Goal: Information Seeking & Learning: Learn about a topic

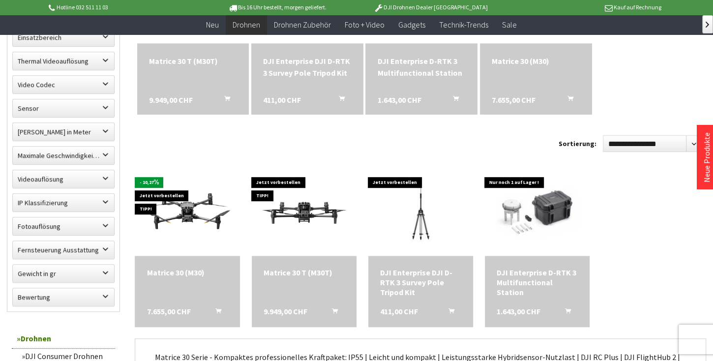
scroll to position [309, 0]
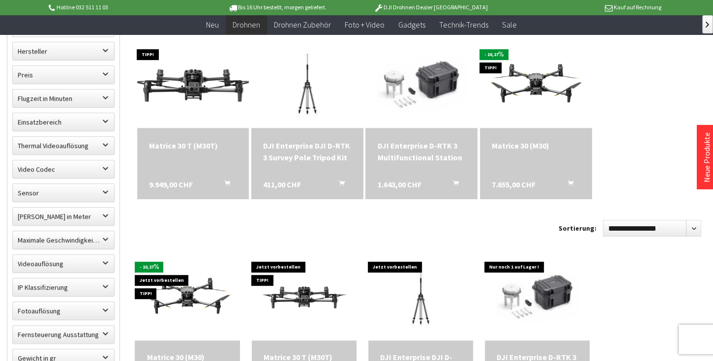
click at [195, 84] on img at bounding box center [192, 83] width 157 height 88
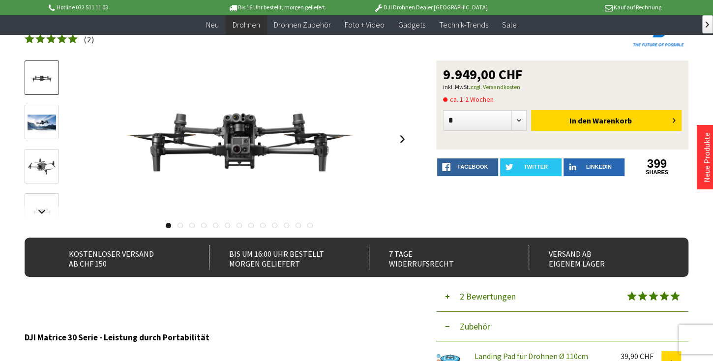
scroll to position [56, 0]
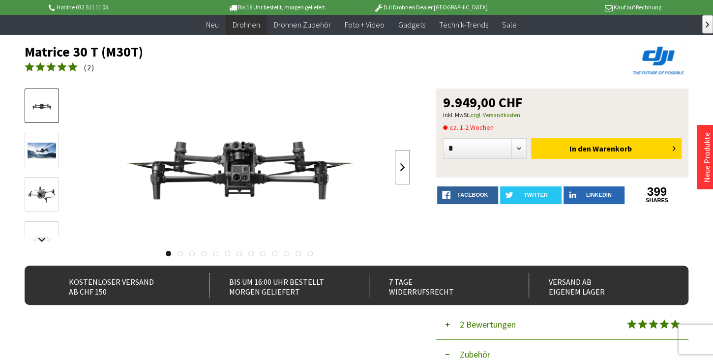
click at [401, 170] on link at bounding box center [402, 167] width 15 height 34
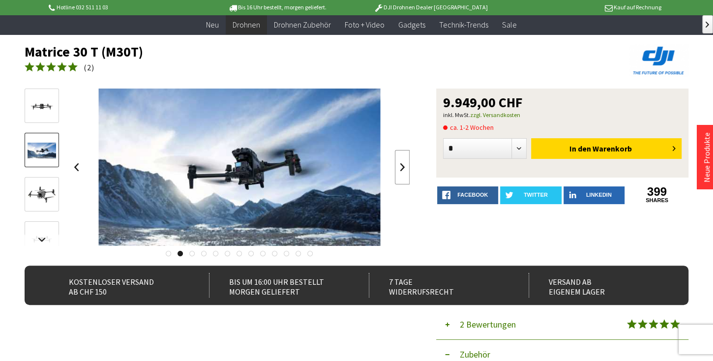
click at [401, 170] on link at bounding box center [402, 167] width 15 height 34
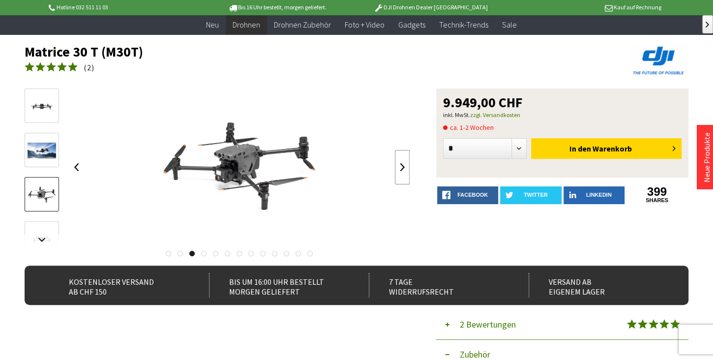
click at [401, 170] on link at bounding box center [402, 167] width 15 height 34
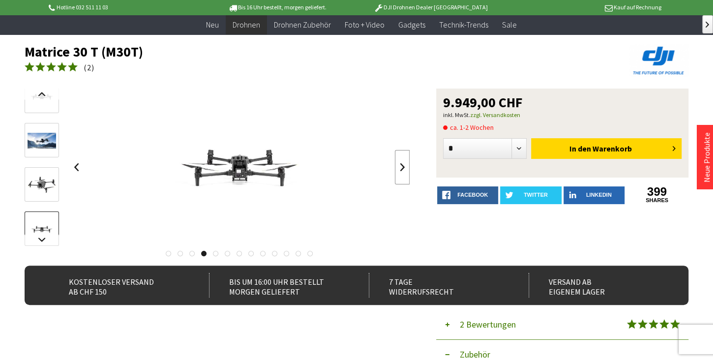
click at [401, 170] on link at bounding box center [402, 167] width 15 height 34
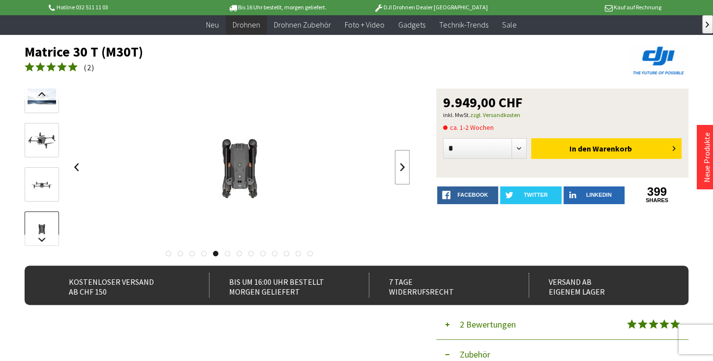
click at [401, 170] on link at bounding box center [402, 167] width 15 height 34
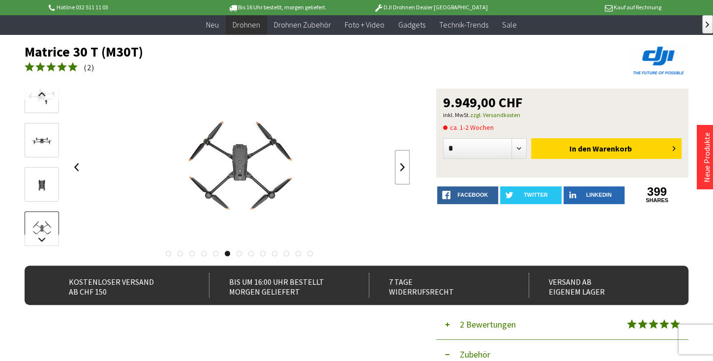
click at [401, 170] on link at bounding box center [402, 167] width 15 height 34
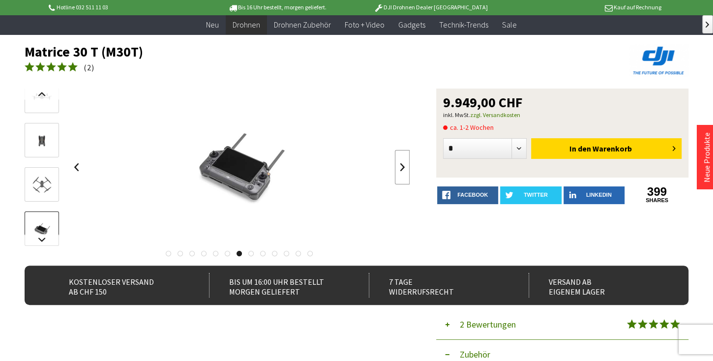
click at [401, 170] on link at bounding box center [402, 167] width 15 height 34
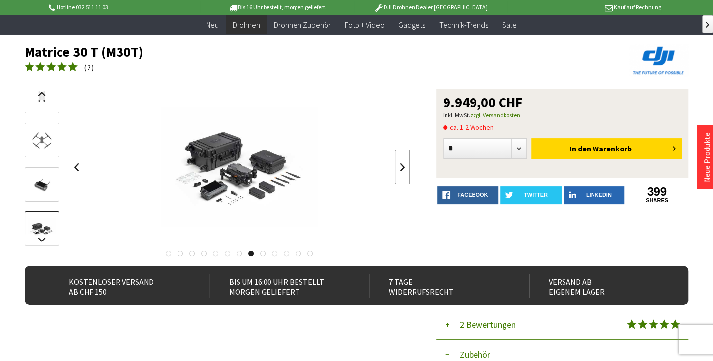
click at [401, 170] on link at bounding box center [402, 167] width 15 height 34
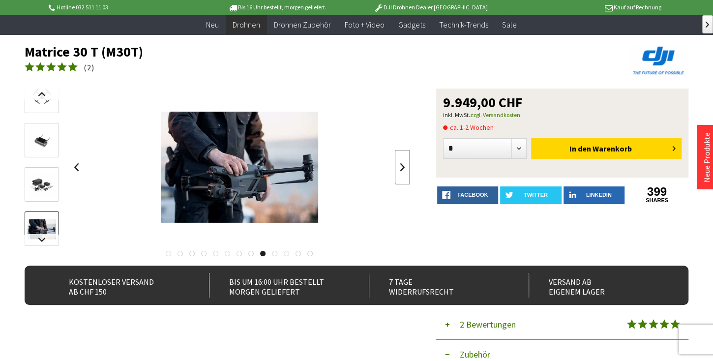
click at [401, 170] on link at bounding box center [402, 167] width 15 height 34
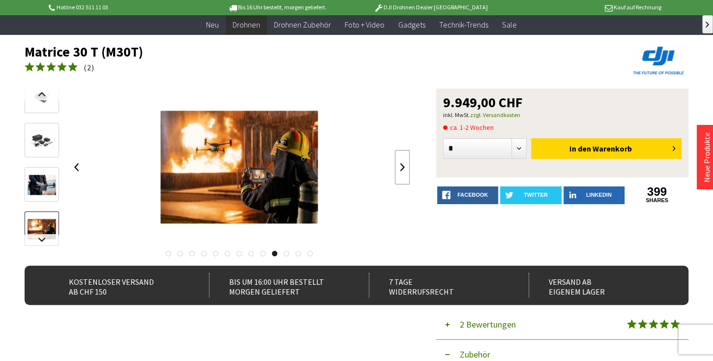
click at [401, 170] on link at bounding box center [402, 167] width 15 height 34
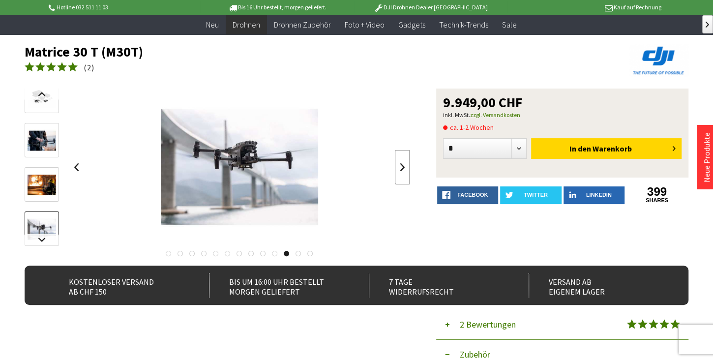
click at [401, 170] on link at bounding box center [402, 167] width 15 height 34
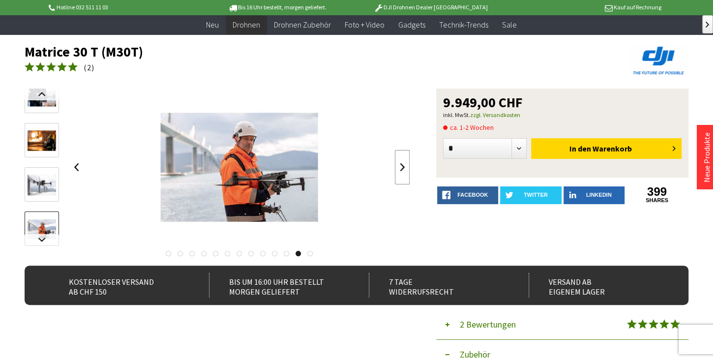
click at [401, 170] on link at bounding box center [402, 167] width 15 height 34
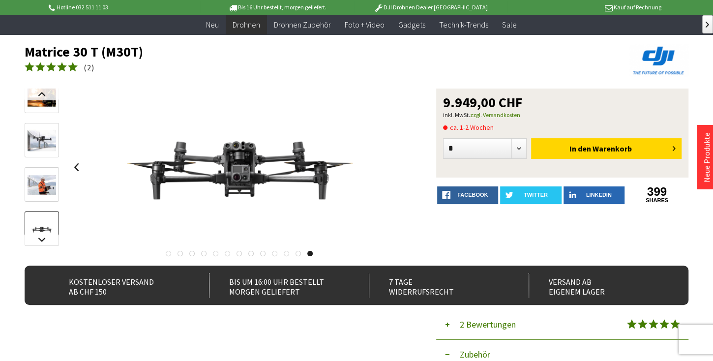
click at [167, 254] on link at bounding box center [168, 253] width 5 height 5
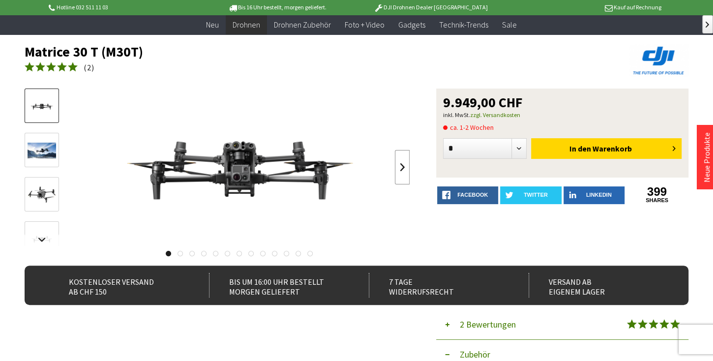
click at [401, 166] on link at bounding box center [402, 167] width 15 height 34
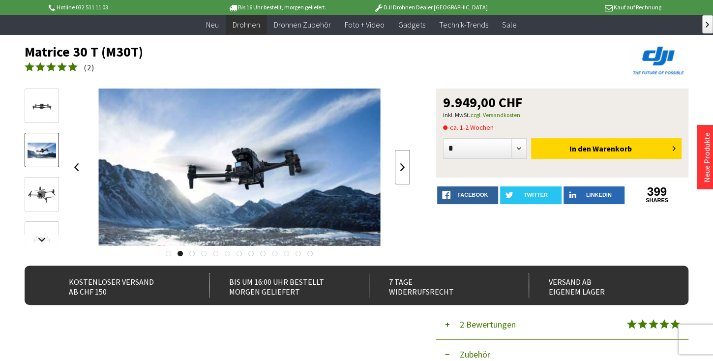
click at [401, 166] on link at bounding box center [402, 167] width 15 height 34
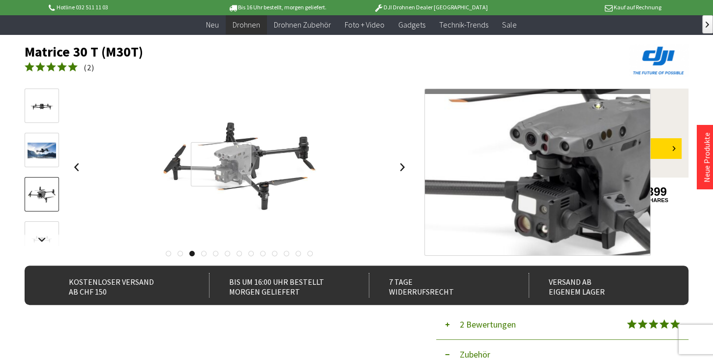
click at [221, 164] on div at bounding box center [221, 164] width 60 height 45
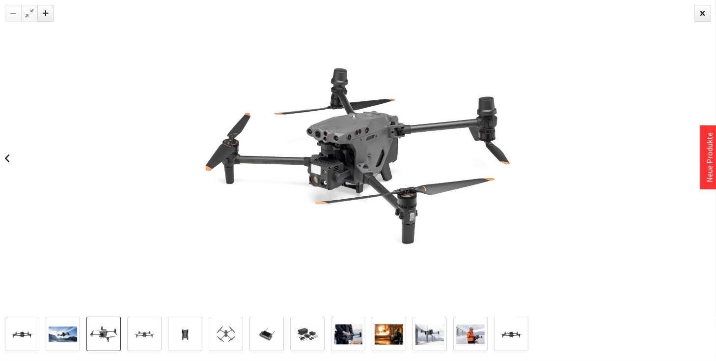
click at [325, 156] on img at bounding box center [358, 158] width 316 height 316
click at [329, 145] on img at bounding box center [358, 158] width 316 height 316
click at [313, 336] on img at bounding box center [307, 334] width 29 height 29
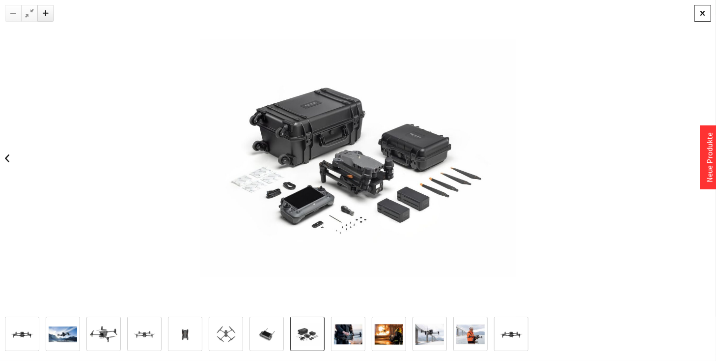
click at [704, 16] on div at bounding box center [703, 13] width 17 height 17
